Goal: Task Accomplishment & Management: Manage account settings

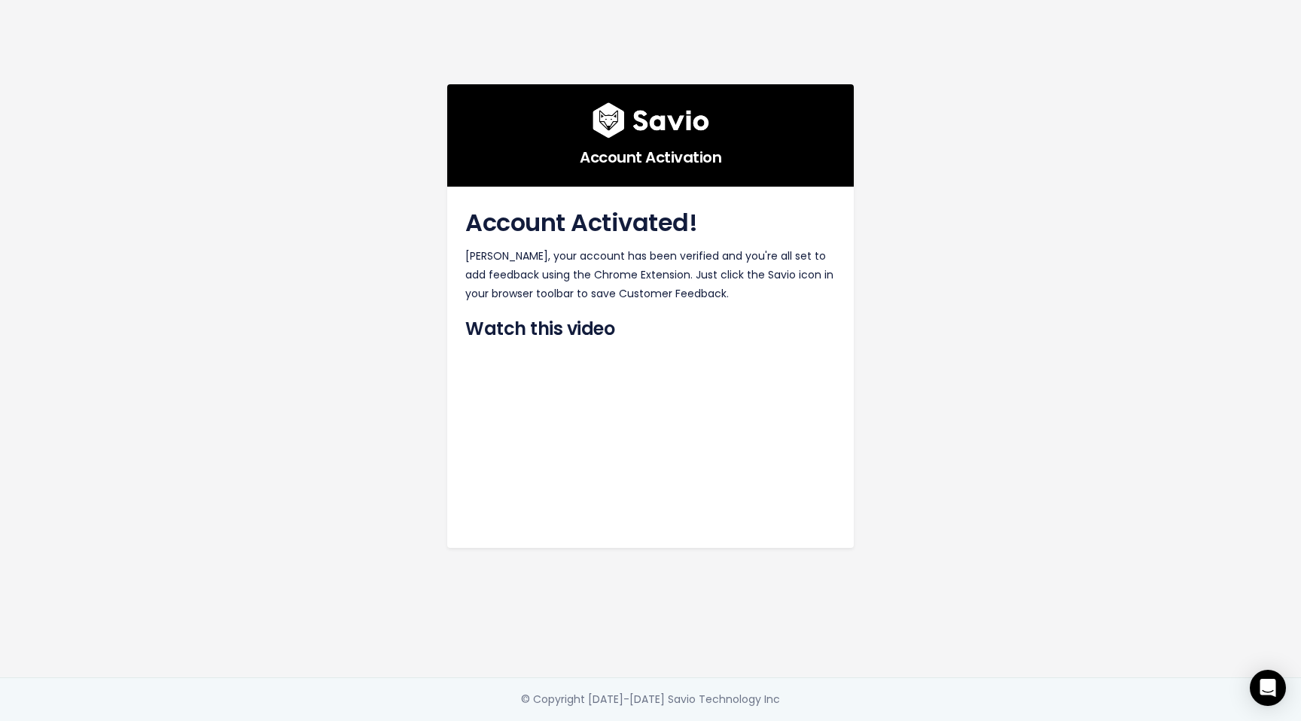
click at [960, 304] on div "Account Activation Account Activated! Evan, your account has been verified and …" at bounding box center [650, 338] width 858 height 677
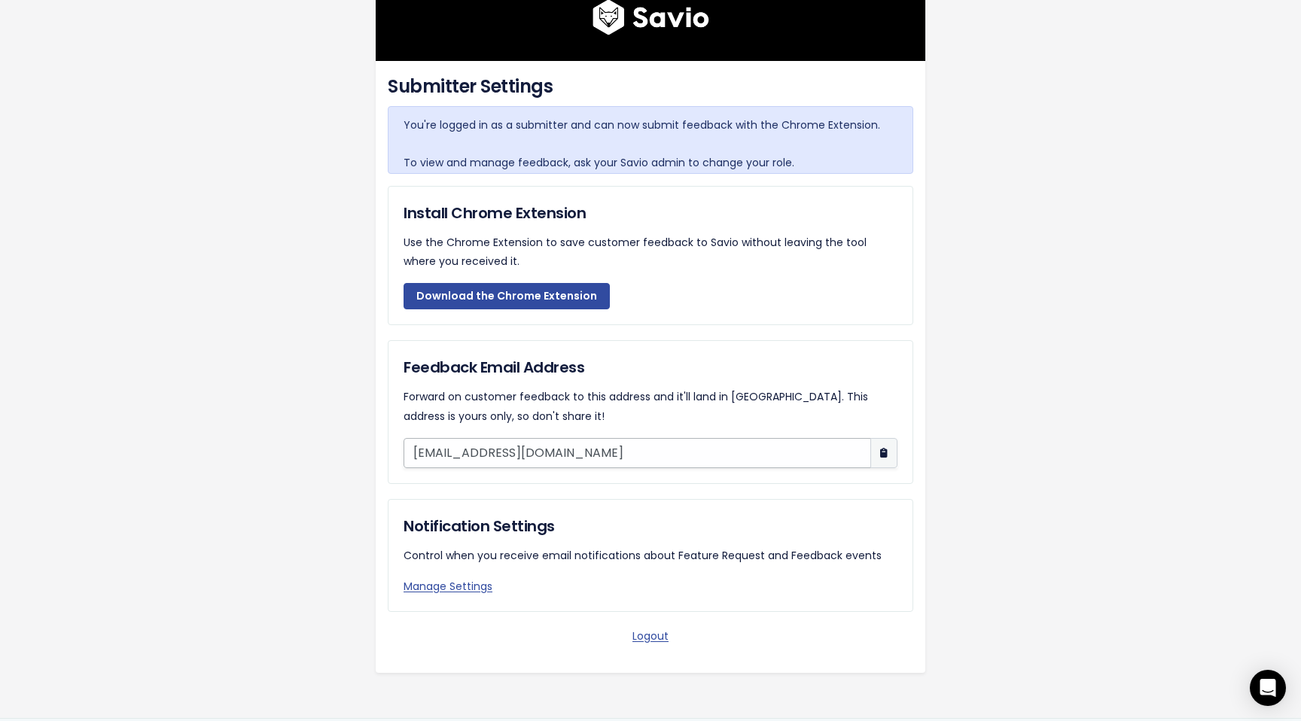
scroll to position [105, 0]
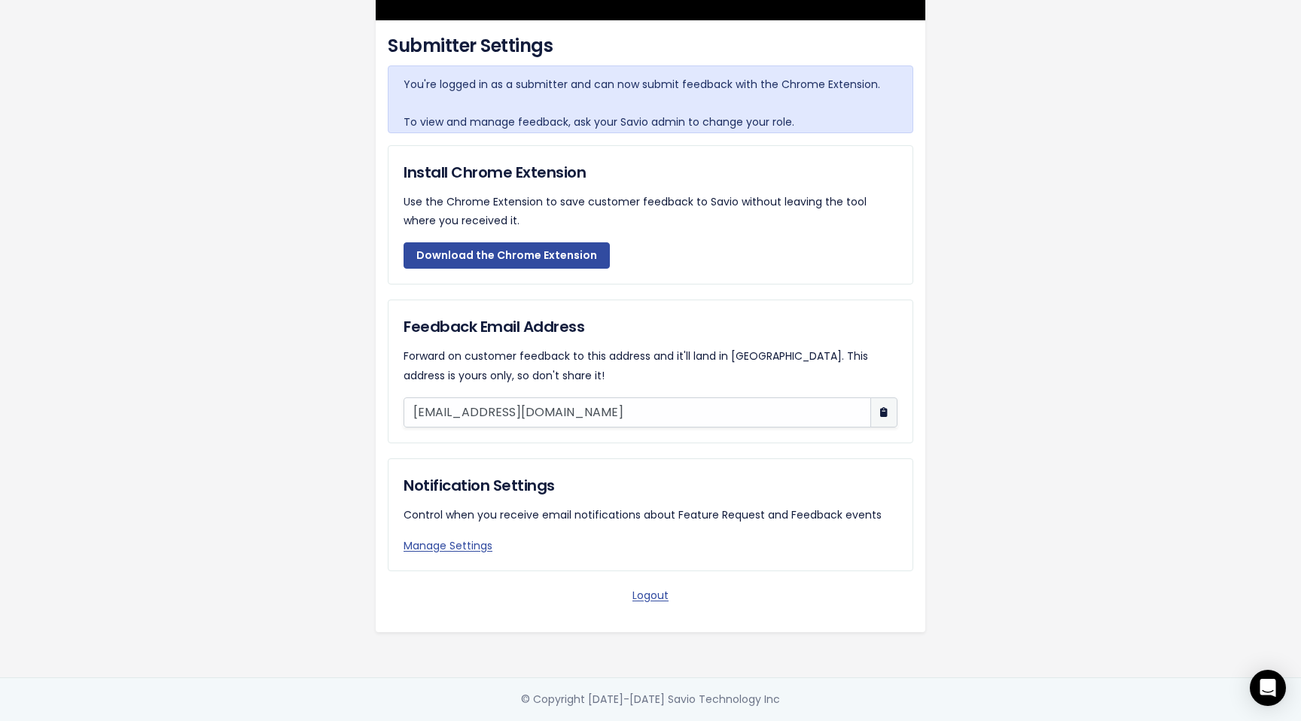
click at [642, 603] on div "Logout" at bounding box center [650, 595] width 525 height 19
click at [642, 595] on link "Logout" at bounding box center [650, 595] width 36 height 15
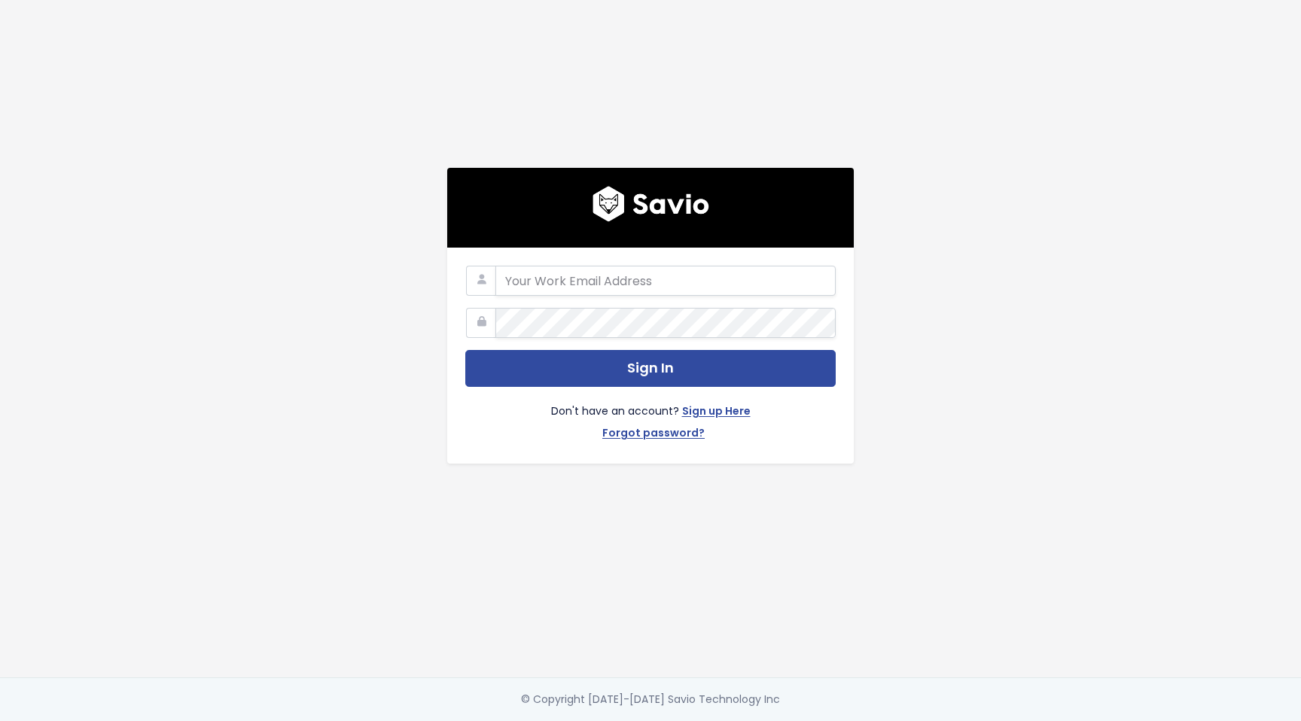
type input "[PERSON_NAME][EMAIL_ADDRESS][PERSON_NAME]"
